Goal: Navigation & Orientation: Find specific page/section

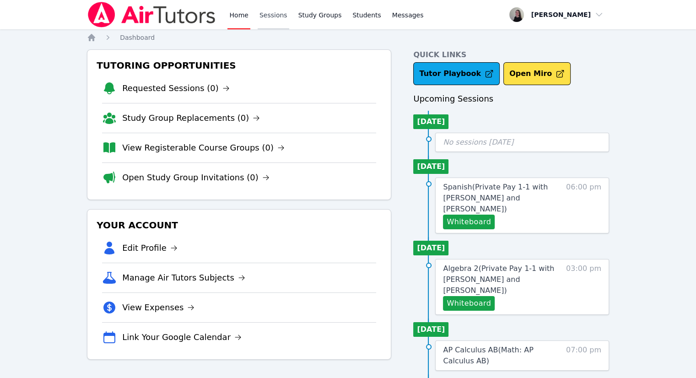
click at [271, 16] on link "Sessions" at bounding box center [274, 14] width 32 height 29
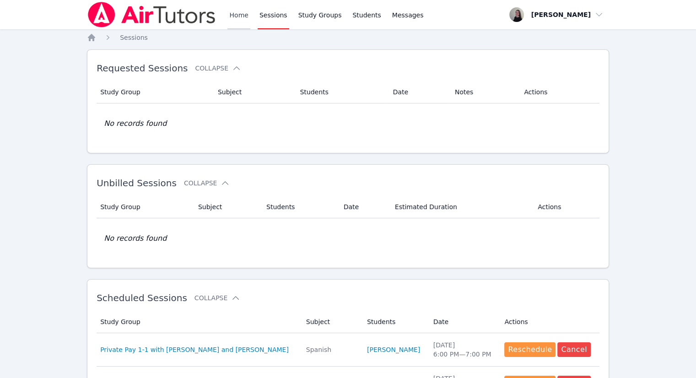
click at [240, 19] on link "Home" at bounding box center [238, 14] width 22 height 29
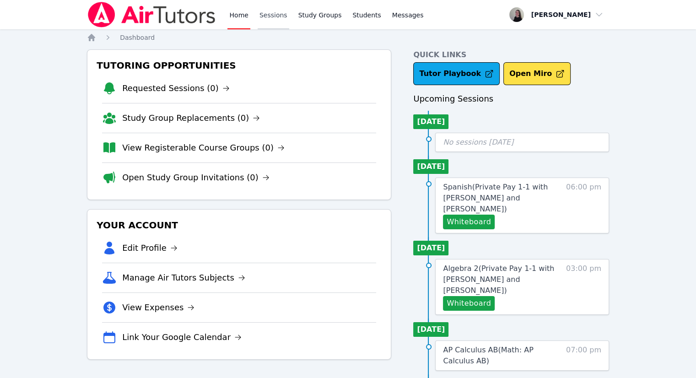
click at [278, 17] on link "Sessions" at bounding box center [274, 14] width 32 height 29
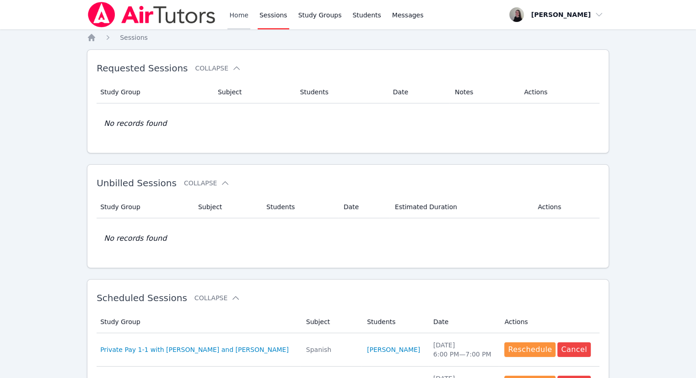
click at [235, 23] on link "Home" at bounding box center [238, 14] width 22 height 29
